Goal: Transaction & Acquisition: Obtain resource

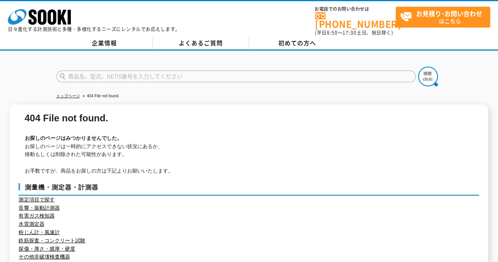
click at [160, 73] on input "text" at bounding box center [235, 76] width 359 height 12
type input "商品名、型式、NETIS番号を入力してください"
click at [142, 70] on input "text" at bounding box center [235, 76] width 359 height 12
paste input "R-1115H"
type input "R-1115H"
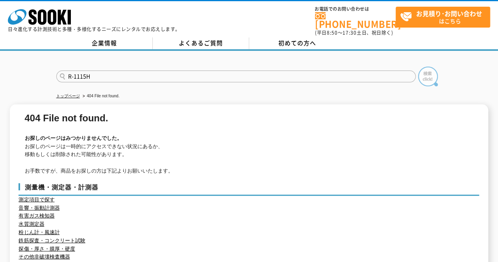
click at [420, 77] on img at bounding box center [428, 76] width 20 height 20
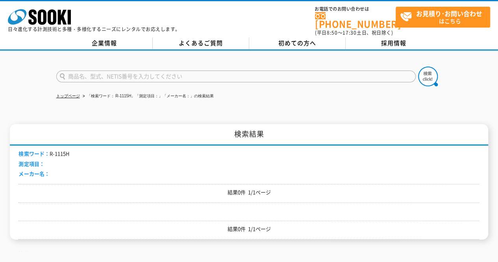
click at [85, 70] on input "text" at bounding box center [235, 76] width 359 height 12
paste input "R-1115H"
drag, startPoint x: 67, startPoint y: 72, endPoint x: 59, endPoint y: 73, distance: 8.0
click at [59, 73] on input "R-1115H" at bounding box center [235, 76] width 359 height 12
type input "R-1115H"
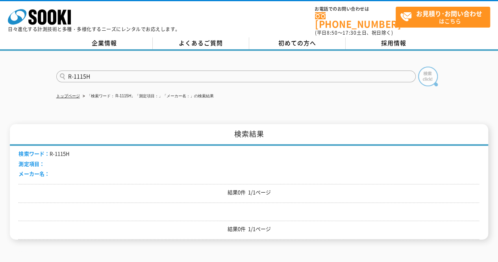
click at [426, 73] on img at bounding box center [428, 76] width 20 height 20
click at [136, 70] on input "text" at bounding box center [235, 76] width 359 height 12
paste input "1115H"
type input "1115H"
click at [431, 74] on img at bounding box center [428, 76] width 20 height 20
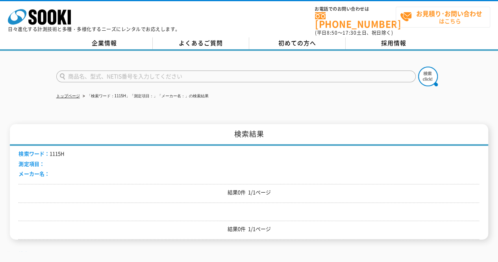
click at [424, 15] on strong "お見積り･お問い合わせ" at bounding box center [449, 13] width 66 height 9
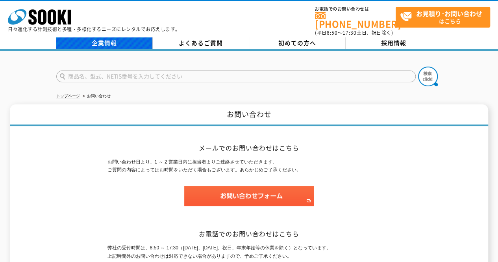
click at [127, 37] on link "企業情報" at bounding box center [104, 43] width 96 height 12
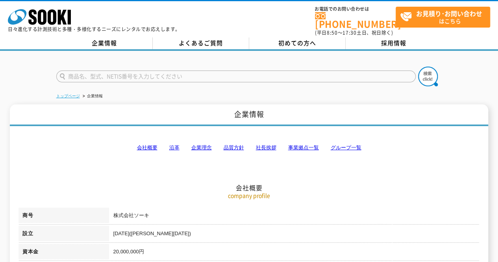
click at [64, 94] on link "トップページ" at bounding box center [68, 96] width 24 height 4
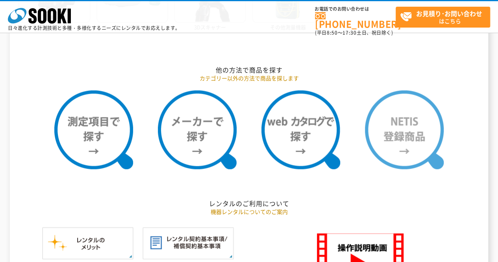
scroll to position [669, 0]
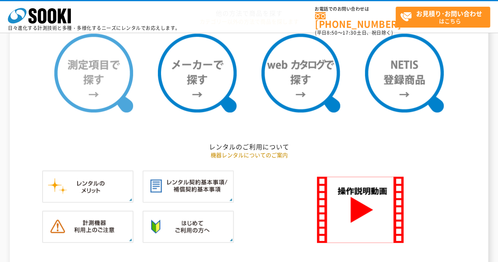
click at [112, 98] on img at bounding box center [93, 72] width 79 height 79
click at [123, 83] on img at bounding box center [93, 72] width 79 height 79
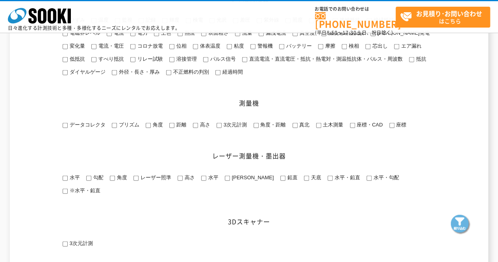
scroll to position [944, 0]
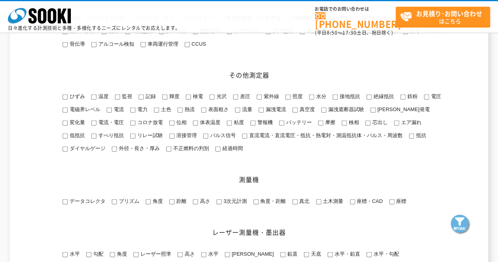
click at [96, 125] on span "電流・電圧" at bounding box center [109, 122] width 27 height 6
click at [91, 125] on input "電流・電圧" at bounding box center [93, 122] width 5 height 5
checkbox input "true"
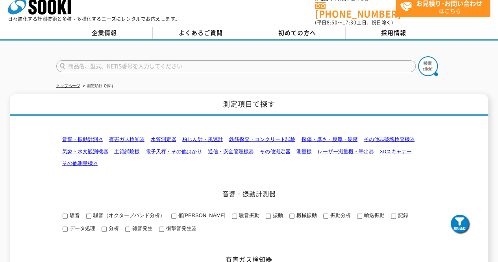
scroll to position [0, 0]
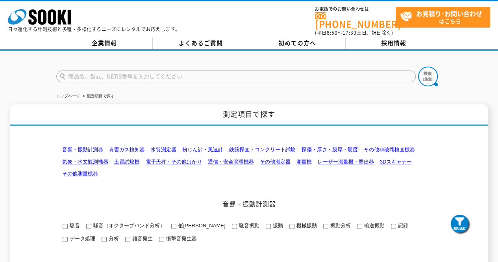
drag, startPoint x: 92, startPoint y: 1, endPoint x: 437, endPoint y: -22, distance: 344.9
drag, startPoint x: 437, startPoint y: -22, endPoint x: 249, endPoint y: 13, distance: 190.9
click at [250, 13] on div "株式会社 ソーキ spMenu 日々進化する計測技術と多種・多様化するニーズにレンタルでお応えします。 お電話でのお問い合わせは 0120-856-990 (…" at bounding box center [249, 18] width 498 height 35
click at [57, 19] on icon "株式会社 ソーキ" at bounding box center [39, 17] width 63 height 16
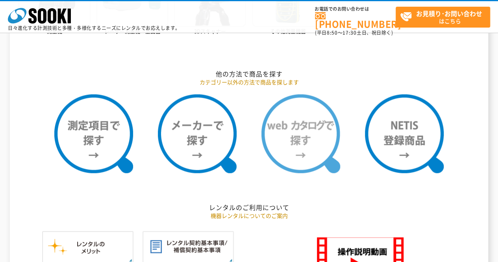
scroll to position [629, 0]
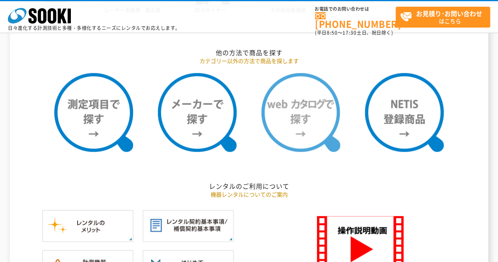
click at [300, 103] on img at bounding box center [300, 112] width 79 height 79
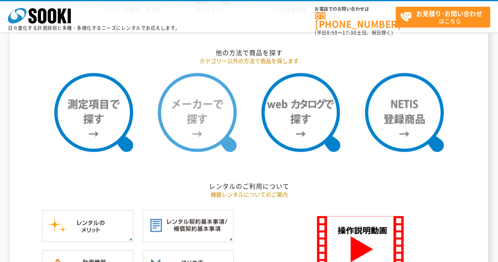
click at [201, 102] on img at bounding box center [197, 112] width 79 height 79
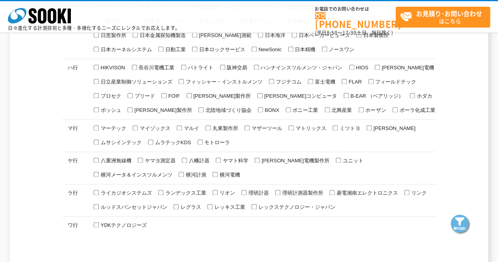
scroll to position [551, 0]
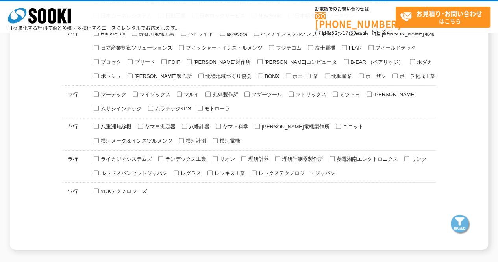
click at [107, 105] on span "ムサシインテック" at bounding box center [120, 108] width 42 height 6
click at [99, 105] on input "ムサシインテック" at bounding box center [96, 107] width 5 height 5
checkbox input "true"
click at [457, 221] on img at bounding box center [460, 224] width 20 height 20
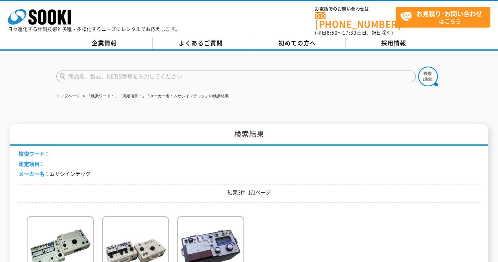
click at [142, 72] on input "text" at bounding box center [235, 76] width 359 height 12
type input "トランス"
click at [435, 70] on img at bounding box center [428, 76] width 20 height 20
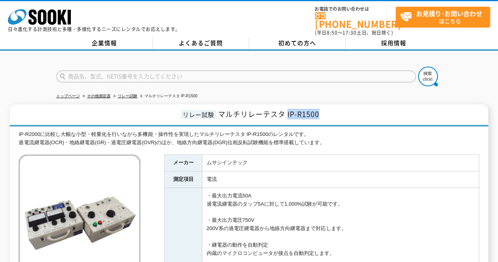
drag, startPoint x: 319, startPoint y: 107, endPoint x: 287, endPoint y: 110, distance: 31.2
click at [287, 110] on span "マルチリレーテスタ IP-R1500" at bounding box center [268, 114] width 101 height 11
copy span "IP-R1500"
